Goal: Communication & Community: Ask a question

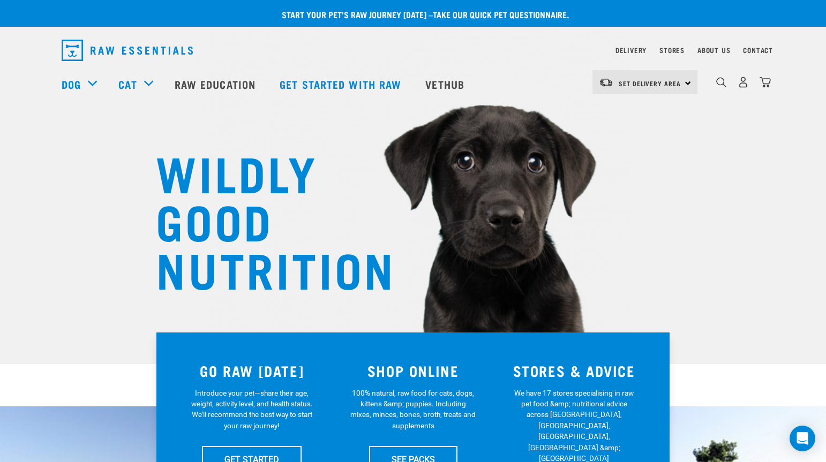
click at [742, 48] on div "Delivery Stores About Us Contact" at bounding box center [693, 50] width 157 height 13
click at [750, 49] on link "Contact" at bounding box center [758, 50] width 30 height 4
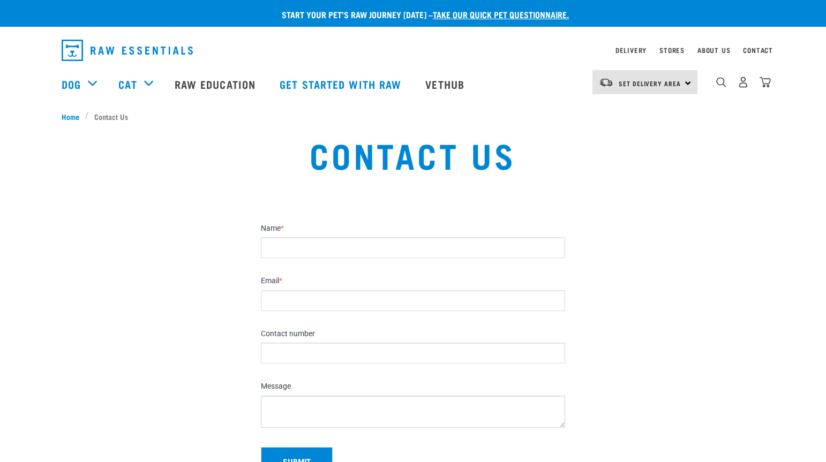
click at [388, 250] on input "Name *" at bounding box center [413, 247] width 304 height 21
click at [382, 245] on input "Name *" at bounding box center [413, 247] width 304 height 21
type input "[PERSON_NAME]"
type input "[EMAIL_ADDRESS][DOMAIN_NAME]"
type input "0210654084"
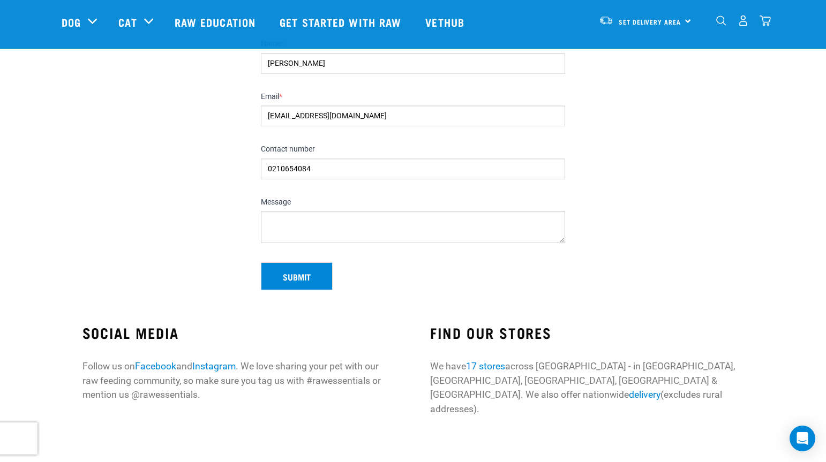
scroll to position [107, 0]
click at [362, 223] on textarea "Message" at bounding box center [413, 226] width 304 height 32
paste textarea "Lor Ipsumdolor sita! C’a elitsedd eiu temp incididun utlab et do magna – al’en …"
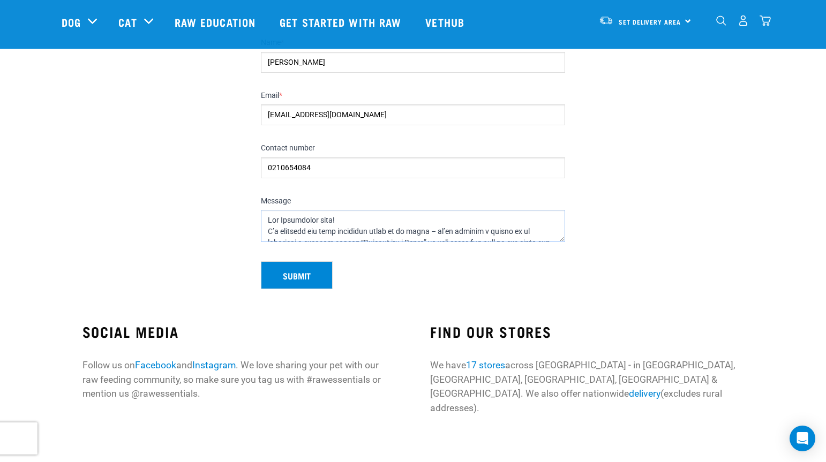
scroll to position [0, 0]
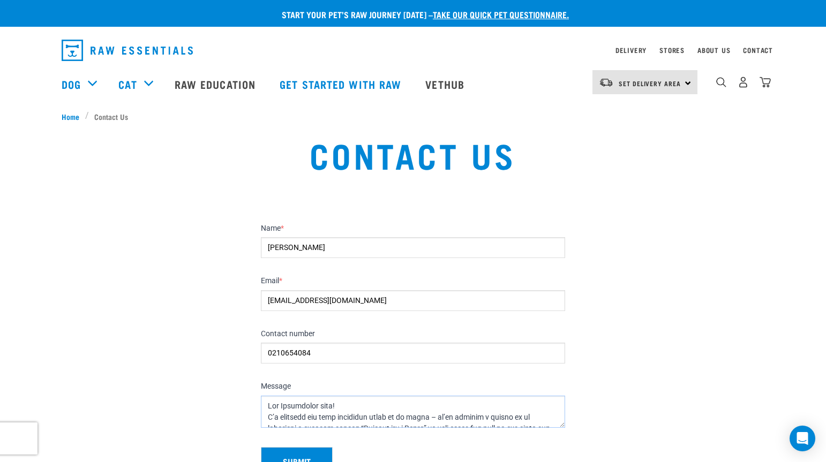
click at [267, 401] on textarea "Message" at bounding box center [413, 412] width 304 height 32
type textarea "Lorem Ips Dolorsitam cons! A’e seddoeiu tem inci utlaboree dolor ma al enima – …"
click at [291, 455] on button "Submit" at bounding box center [297, 461] width 72 height 28
